Goal: Check status: Check status

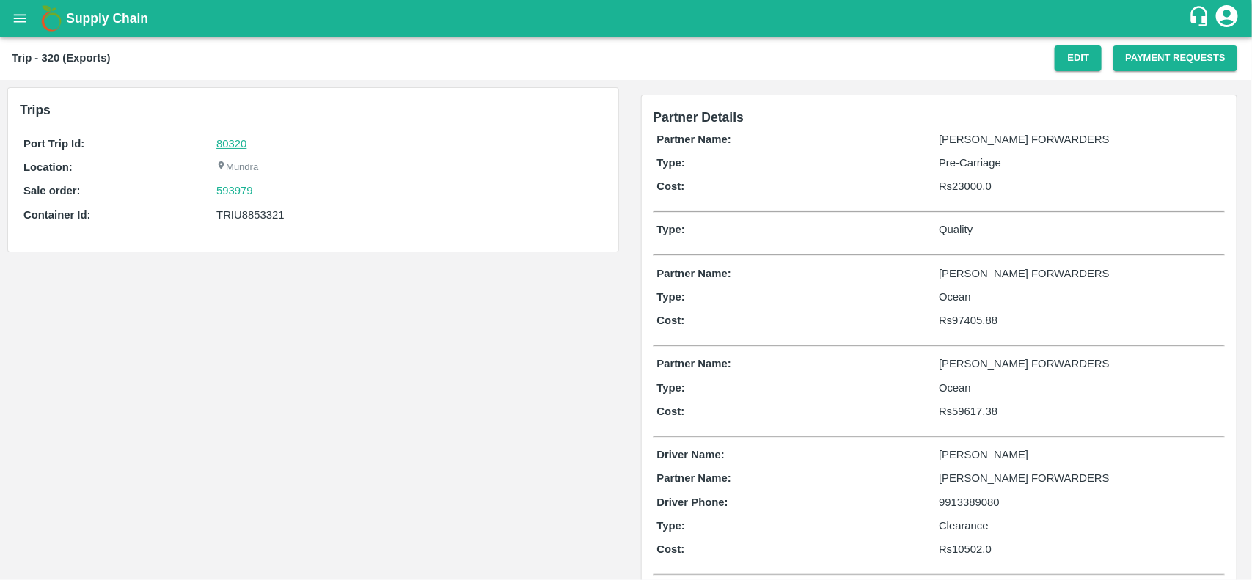
click at [225, 138] on link "80320" at bounding box center [231, 144] width 30 height 12
click at [261, 193] on div "593979" at bounding box center [409, 191] width 386 height 16
copy link "593979"
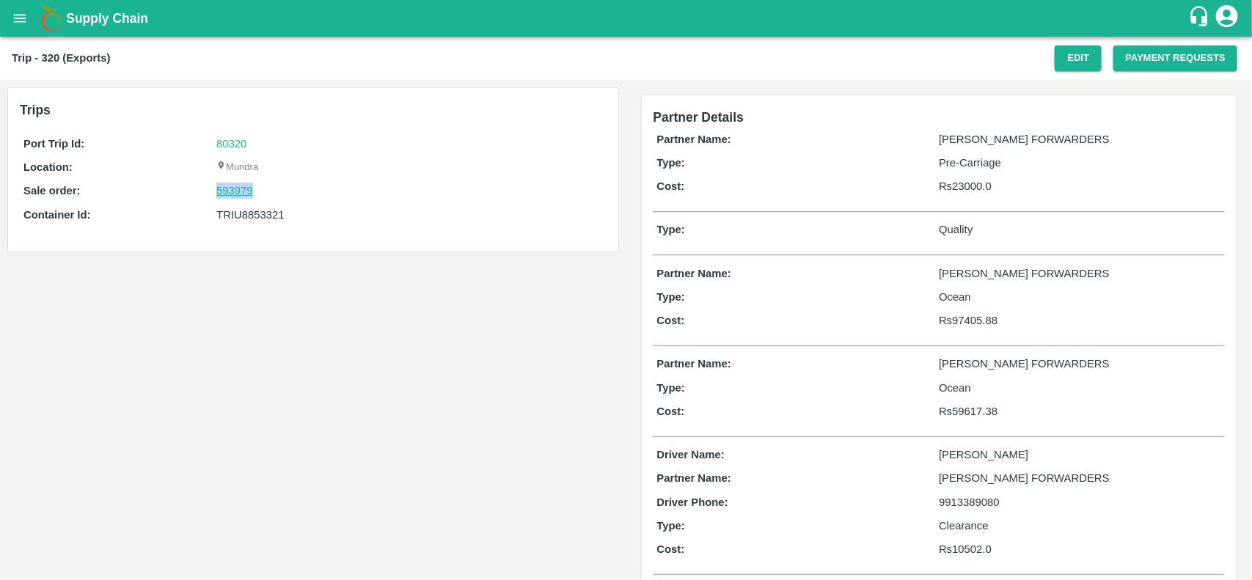
click at [233, 191] on link "593979" at bounding box center [234, 191] width 37 height 16
click at [227, 213] on div "TRIU8853321" at bounding box center [409, 215] width 386 height 16
copy div "TRIU8853321"
click at [227, 213] on div "TRIU8853321" at bounding box center [409, 215] width 386 height 16
copy div "TRIU8853321"
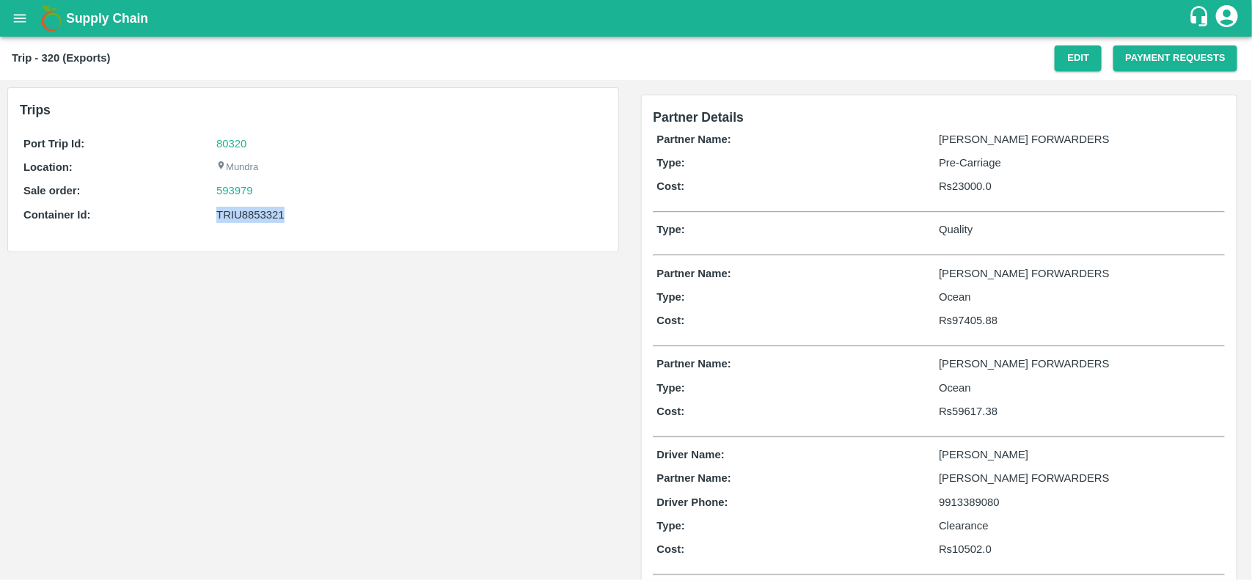
click at [227, 213] on div "TRIU8853321" at bounding box center [409, 215] width 386 height 16
click at [237, 218] on div "TRIU8853321" at bounding box center [409, 215] width 386 height 16
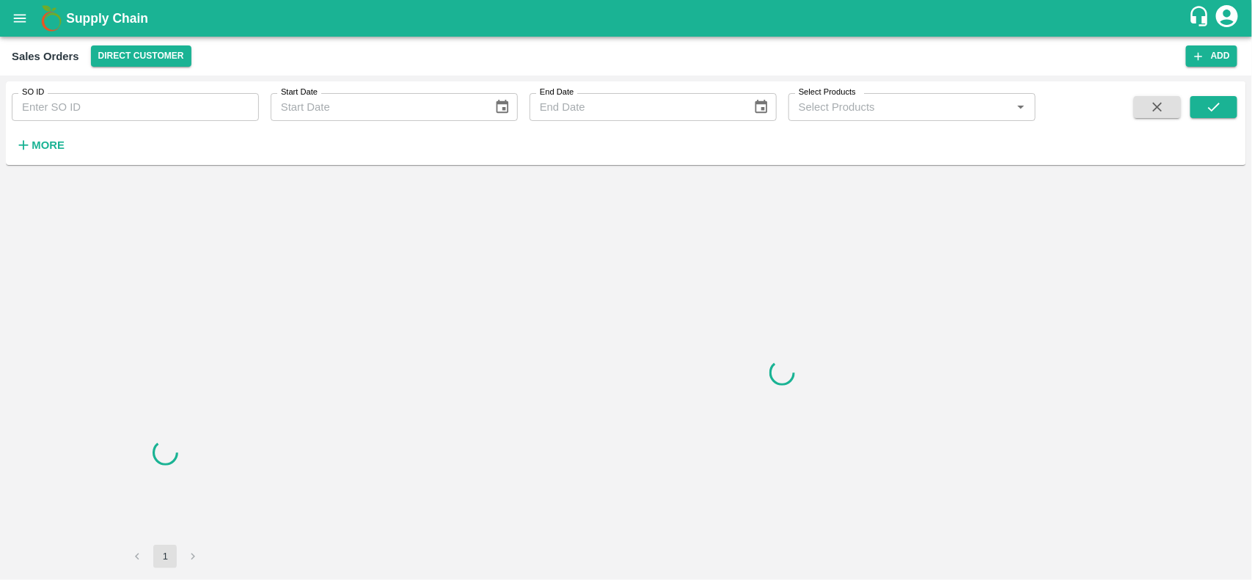
click at [78, 111] on input "SO ID" at bounding box center [135, 107] width 247 height 28
paste input "593979"
click at [78, 111] on input "SO ID" at bounding box center [135, 107] width 247 height 28
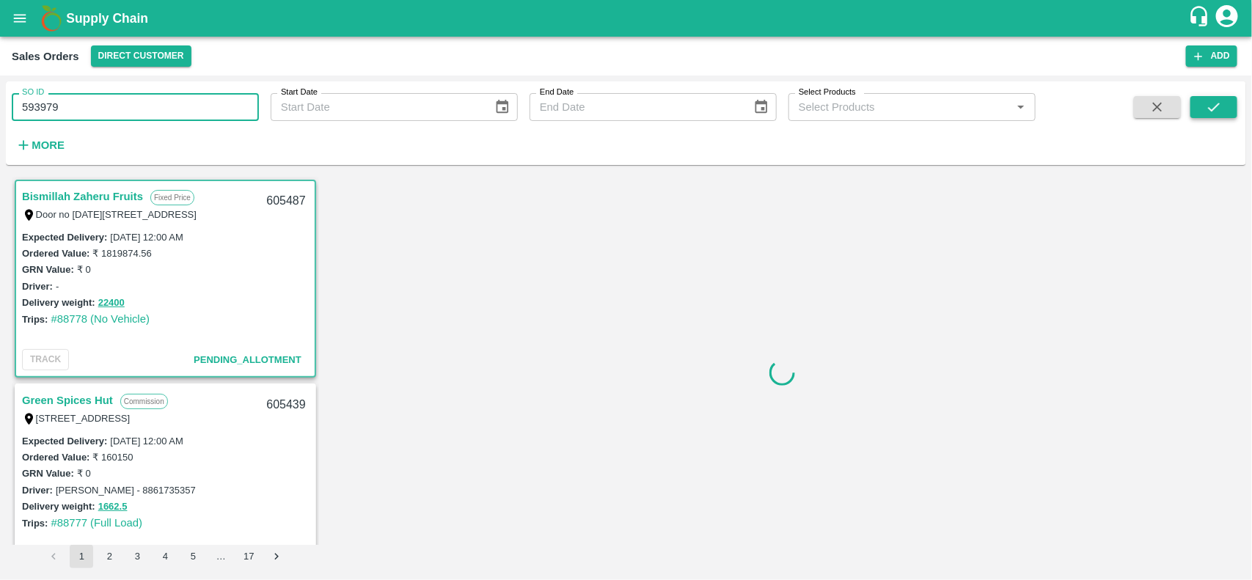
type input "593979"
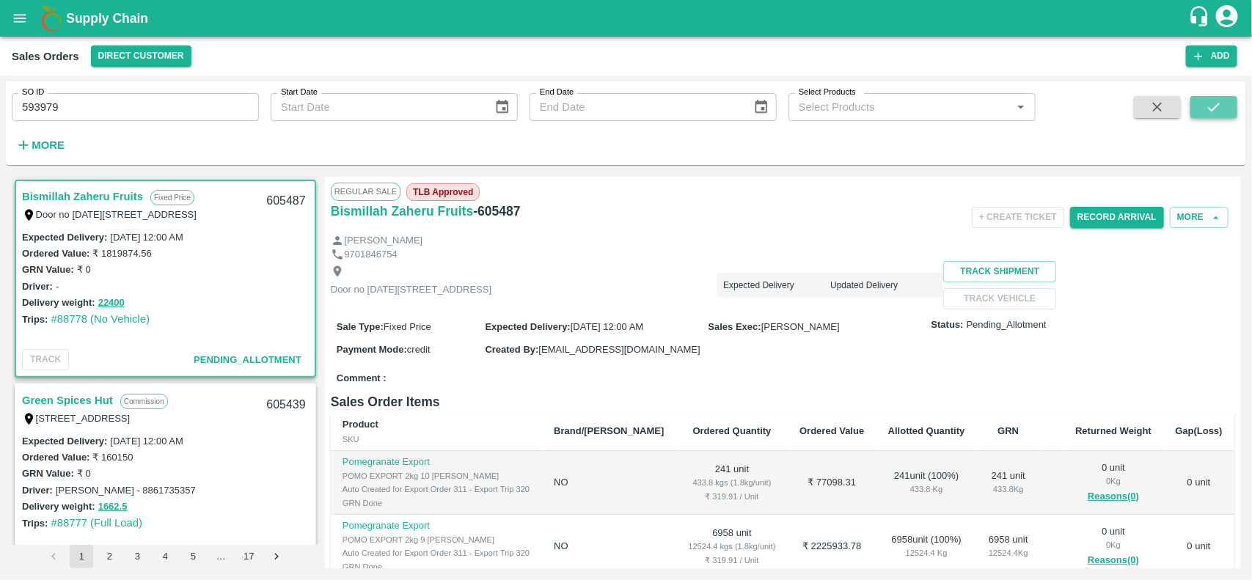
click at [1207, 96] on button "submit" at bounding box center [1213, 107] width 47 height 22
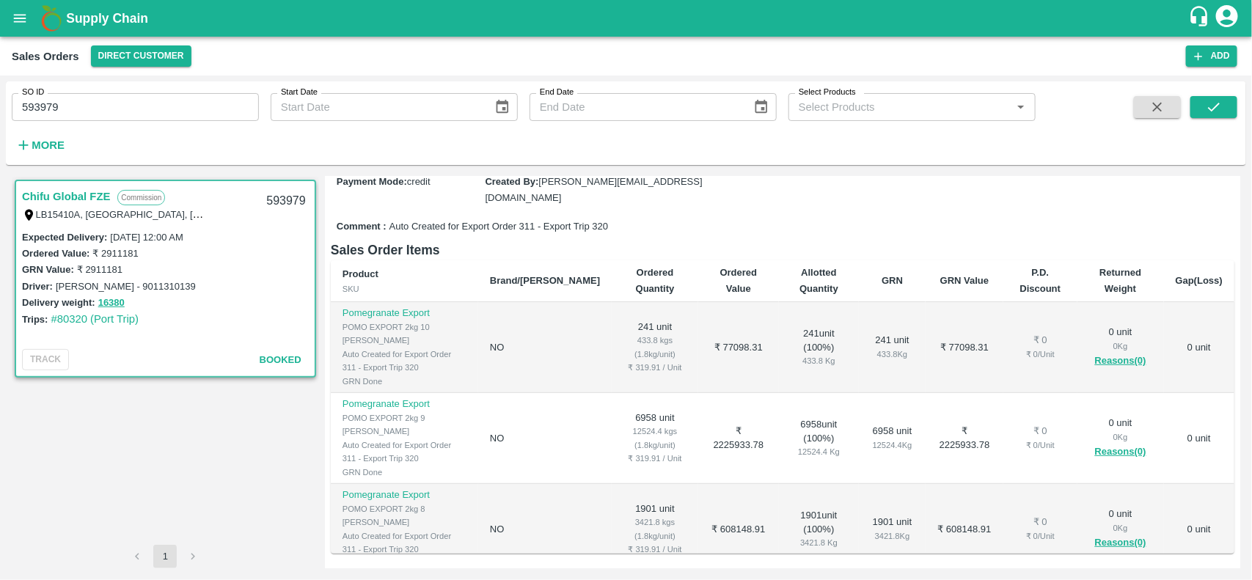
scroll to position [23, 0]
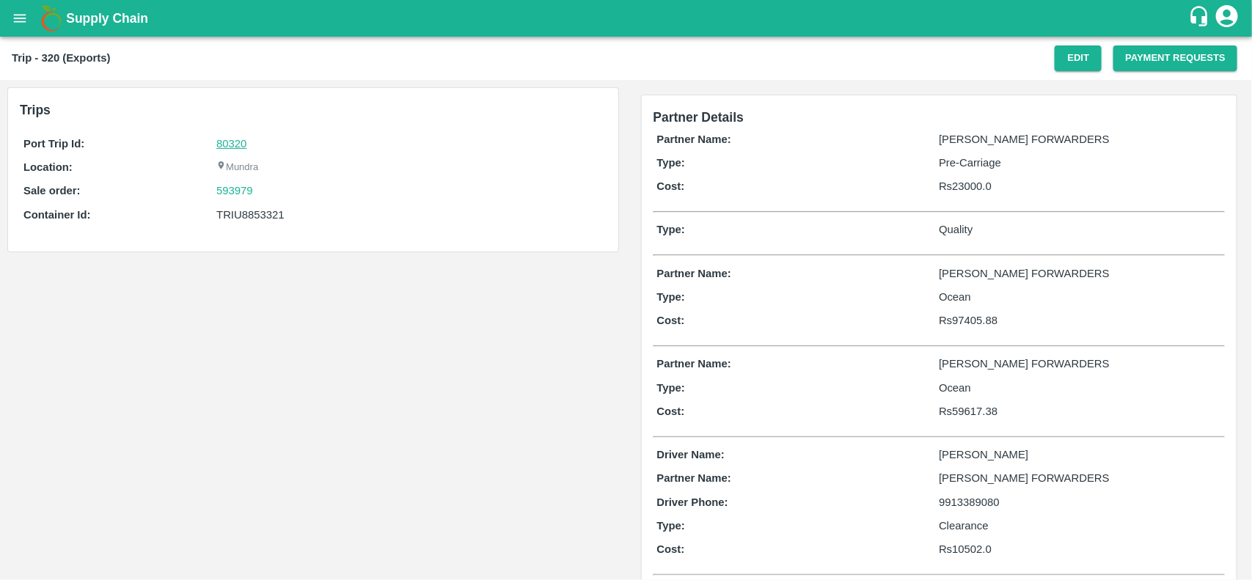
click at [235, 138] on link "80320" at bounding box center [231, 144] width 30 height 12
click at [255, 189] on div "593979" at bounding box center [409, 191] width 386 height 16
copy link
click at [255, 189] on div "593979" at bounding box center [409, 191] width 386 height 16
copy link "593979"
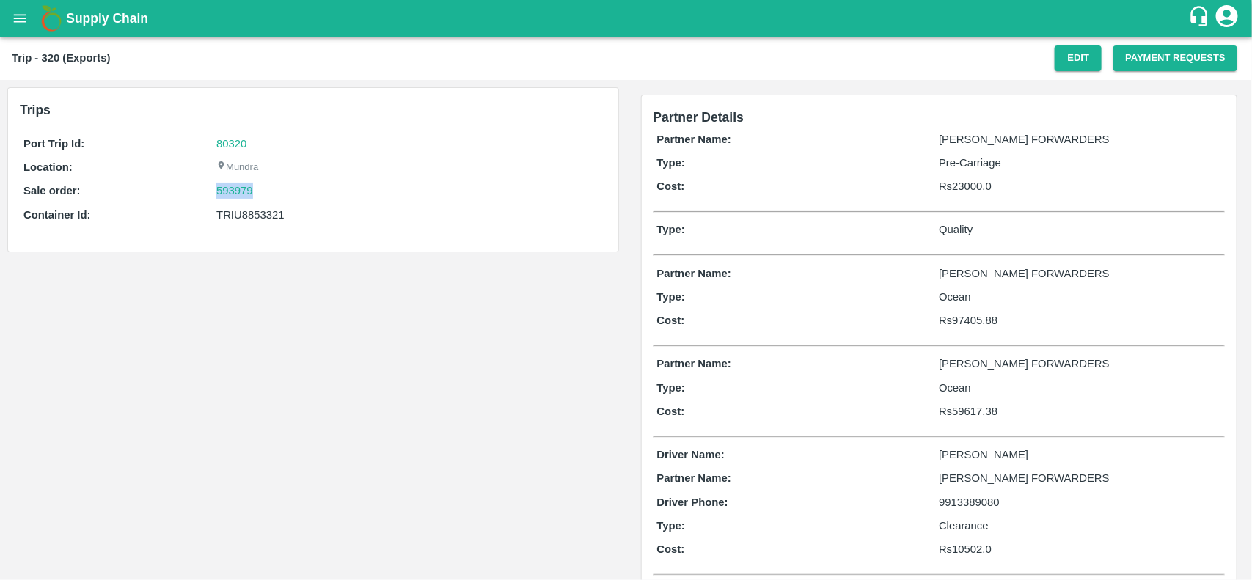
click at [255, 189] on div "593979" at bounding box center [409, 191] width 386 height 16
click at [231, 186] on link "593979" at bounding box center [234, 191] width 37 height 16
click at [246, 211] on div "TRIU8853321" at bounding box center [409, 215] width 386 height 16
copy div "TRIU8853321"
click at [246, 211] on div "TRIU8853321" at bounding box center [409, 215] width 386 height 16
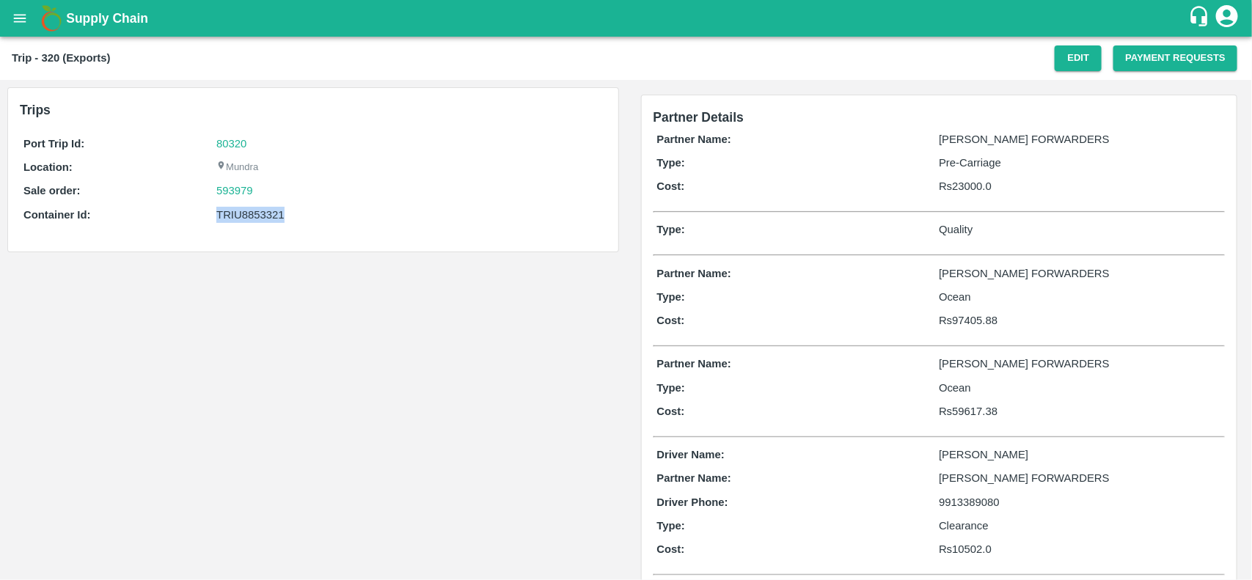
copy div "TRIU8853321"
click at [246, 211] on div "TRIU8853321" at bounding box center [409, 215] width 386 height 16
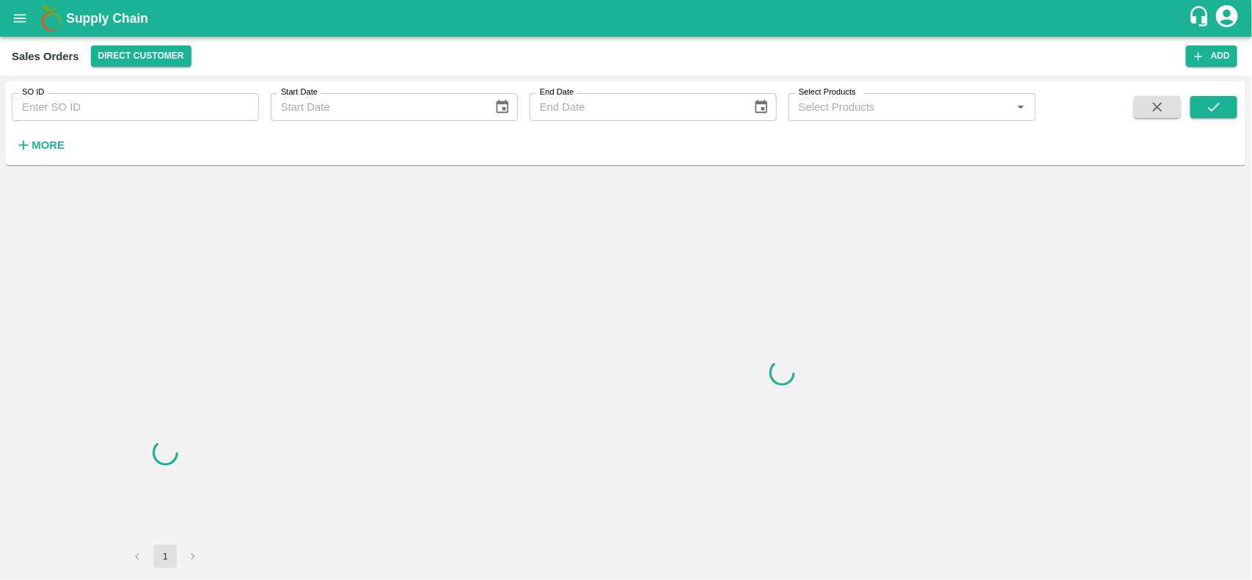
click at [114, 107] on input "SO ID" at bounding box center [135, 107] width 247 height 28
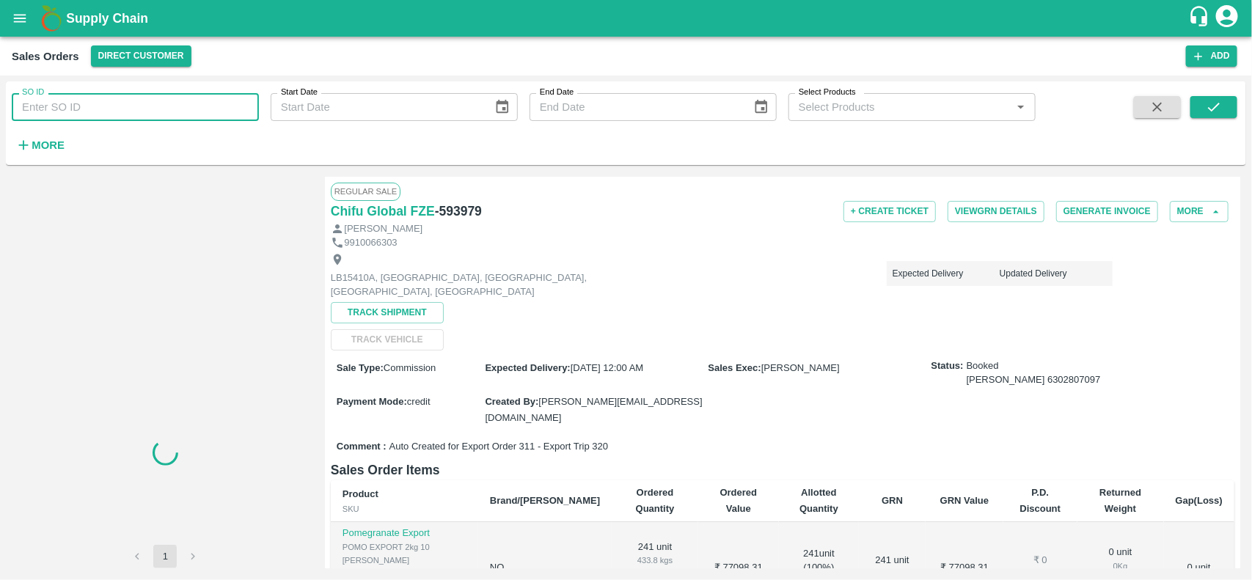
click at [114, 107] on input "SO ID" at bounding box center [135, 107] width 247 height 28
paste input "593979"
click at [114, 107] on input "593979" at bounding box center [135, 107] width 247 height 28
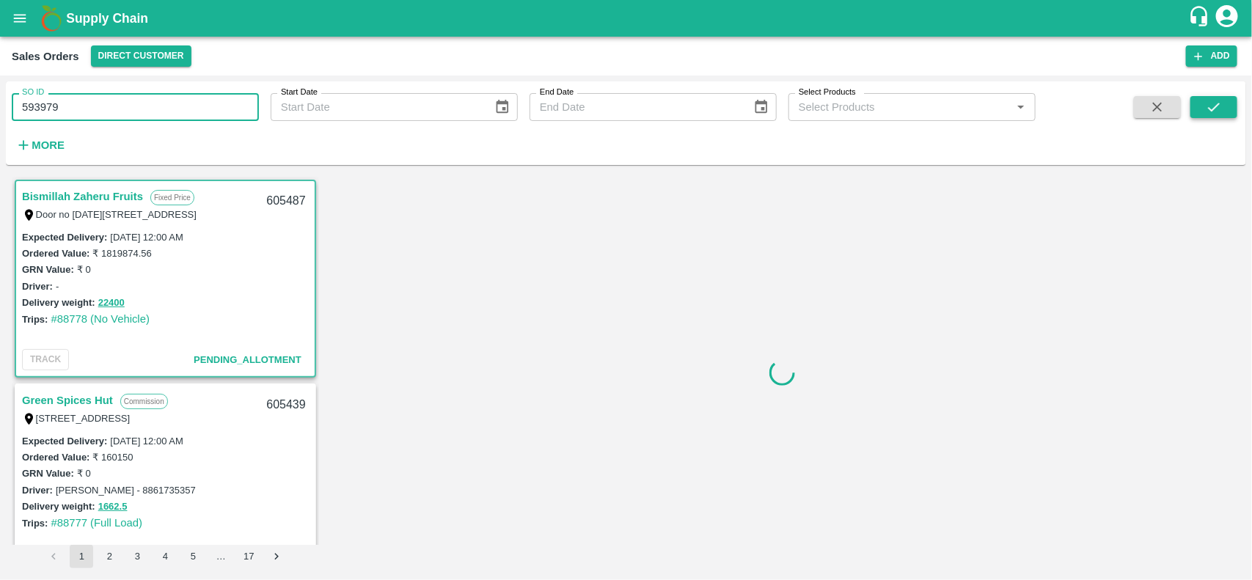
type input "593979"
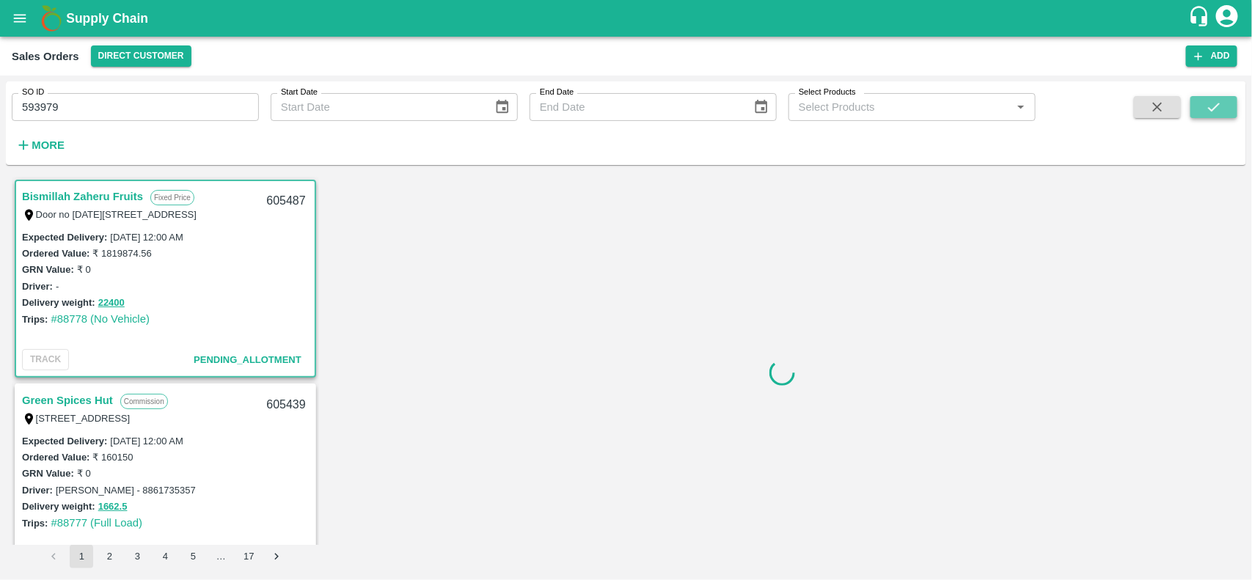
click at [1230, 96] on button "submit" at bounding box center [1213, 107] width 47 height 22
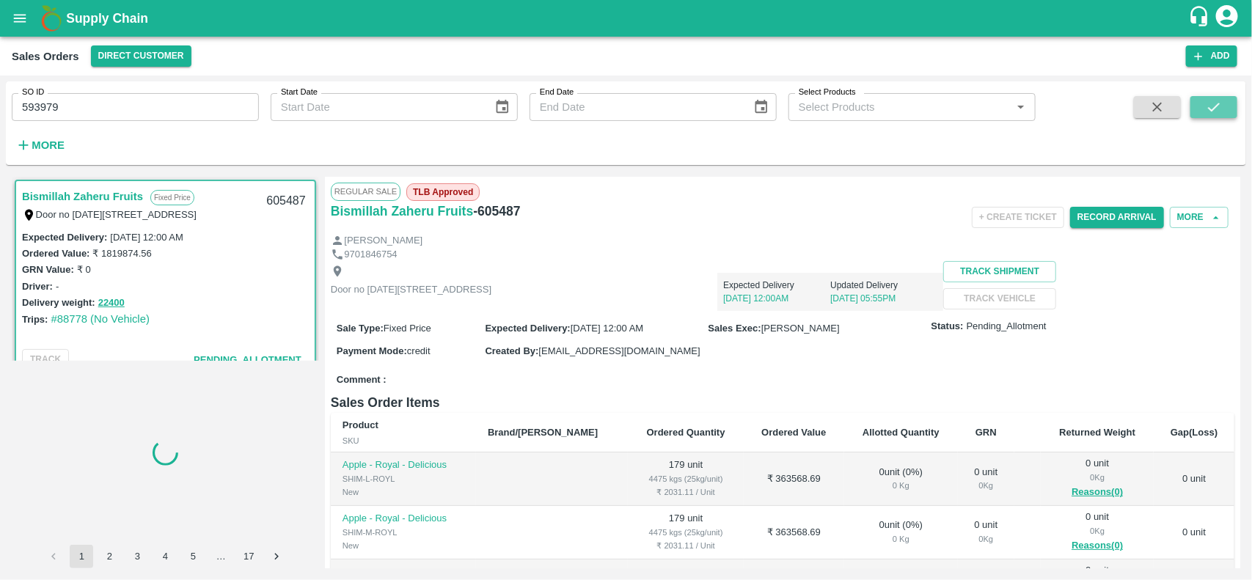
click at [1218, 106] on icon "submit" at bounding box center [1214, 107] width 12 height 9
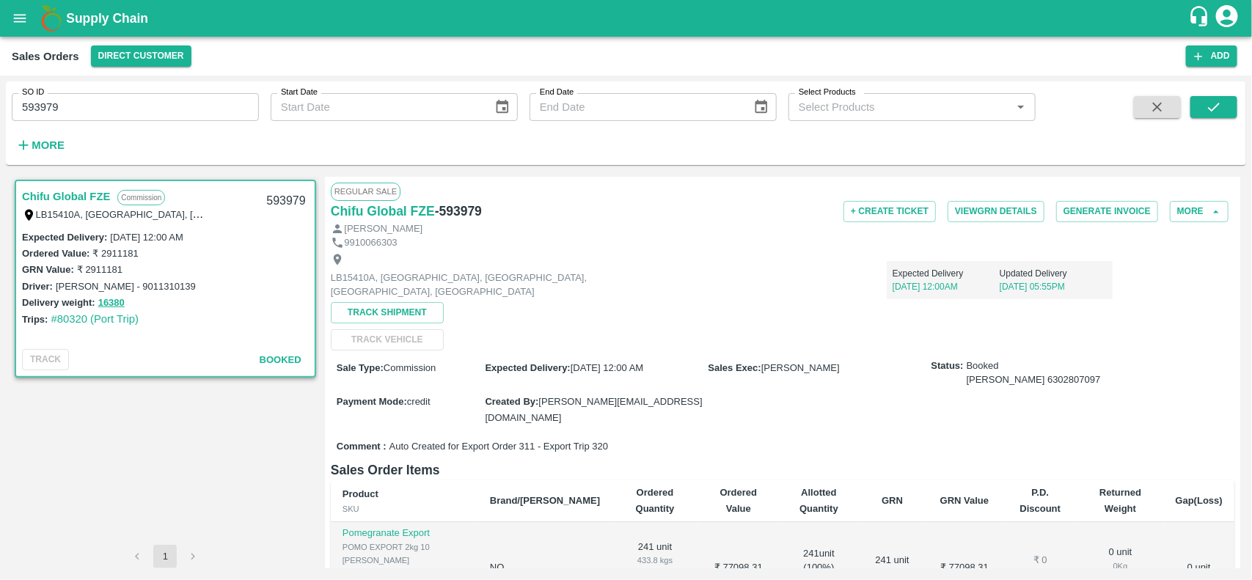
click at [95, 109] on input "593979" at bounding box center [135, 107] width 247 height 28
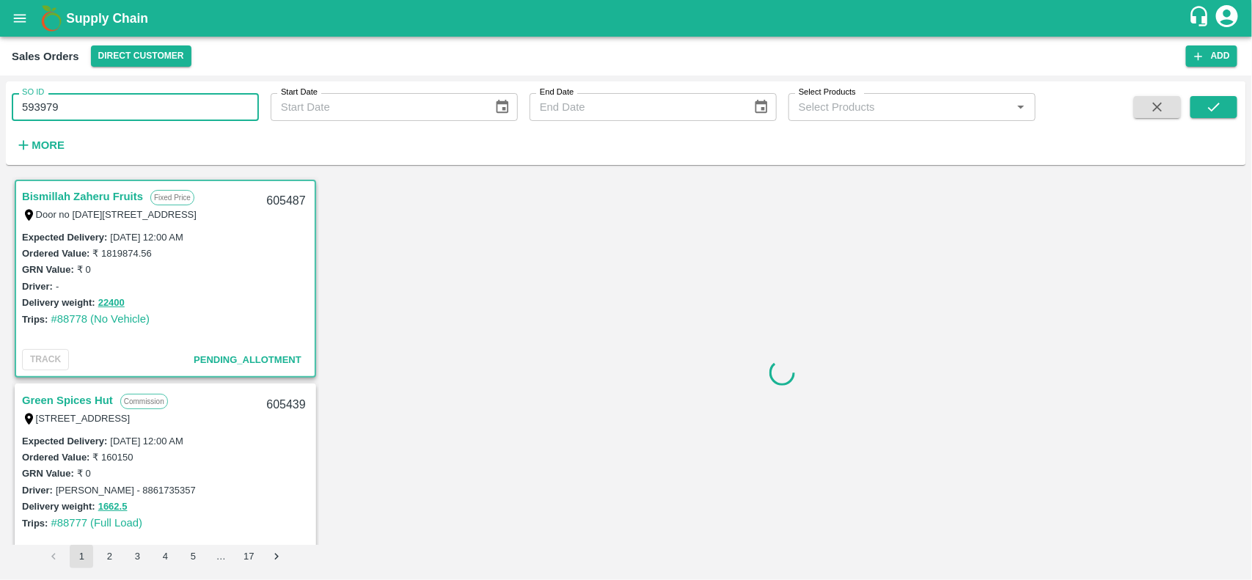
click at [95, 109] on input "593979" at bounding box center [135, 107] width 247 height 28
paste input "text"
type input "593979"
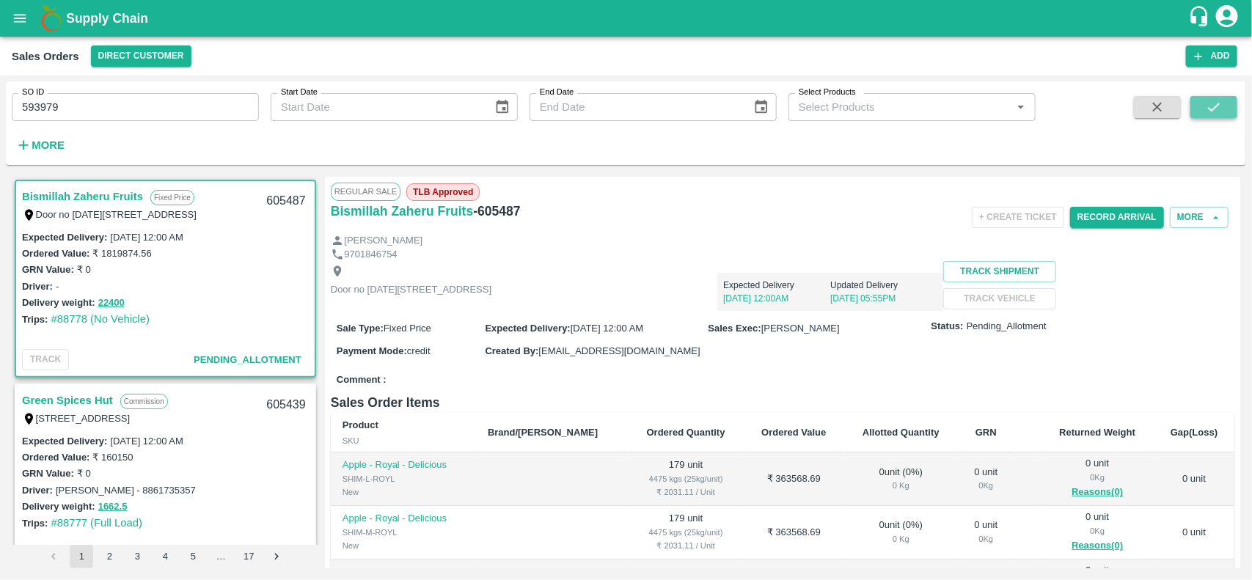
click at [1207, 111] on icon "submit" at bounding box center [1214, 107] width 16 height 16
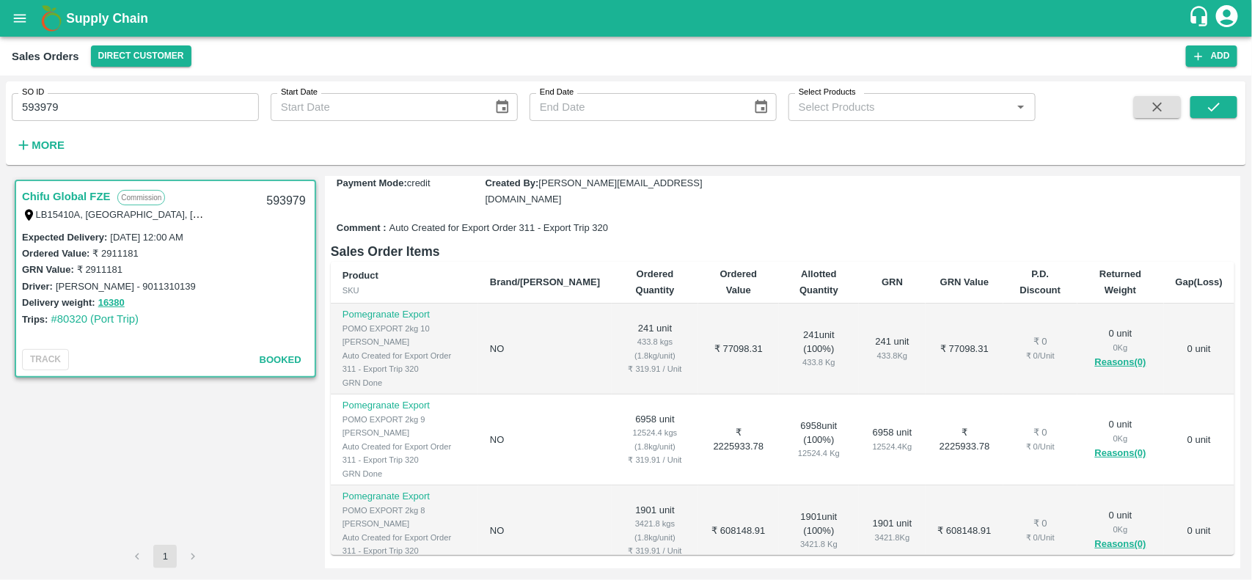
scroll to position [23, 0]
